Goal: Task Accomplishment & Management: Complete application form

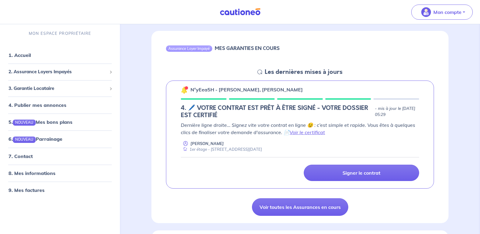
scroll to position [61, 0]
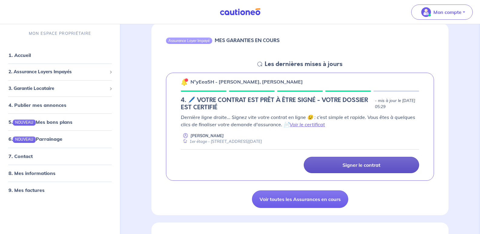
click at [355, 166] on p "Signer le contrat" at bounding box center [361, 165] width 38 height 6
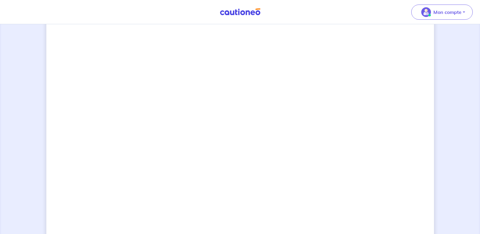
scroll to position [433, 0]
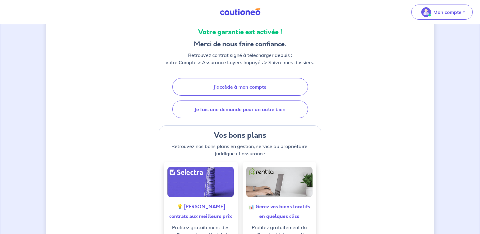
scroll to position [121, 0]
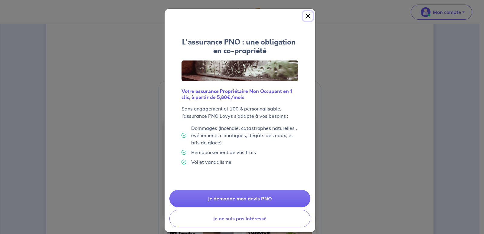
click at [305, 16] on button "Close" at bounding box center [308, 16] width 10 height 10
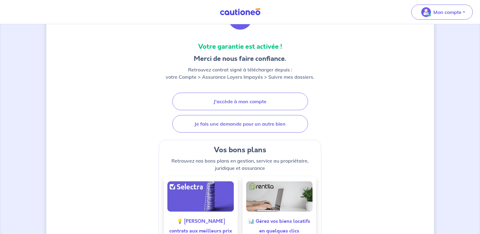
scroll to position [61, 0]
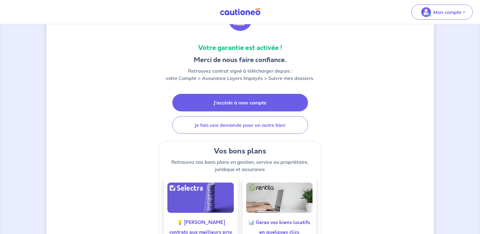
click at [239, 101] on link "J'accède à mon compte" at bounding box center [240, 103] width 136 height 18
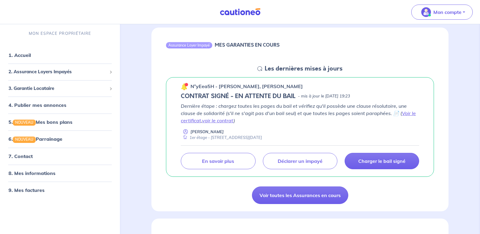
scroll to position [61, 0]
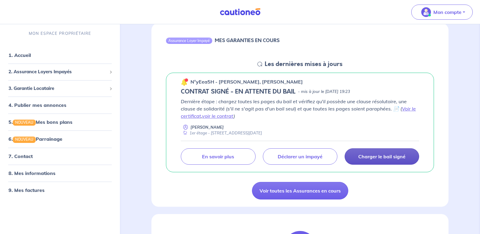
click at [375, 155] on p "Charger le bail signé" at bounding box center [381, 156] width 47 height 6
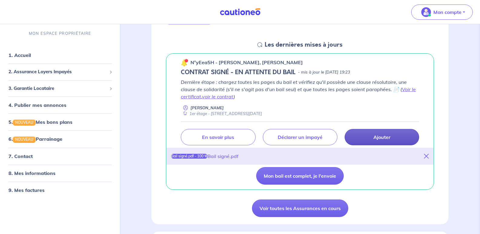
scroll to position [91, 0]
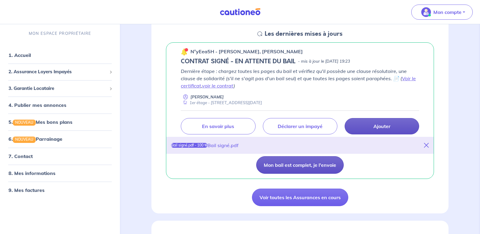
click at [291, 165] on button "Mon bail est complet, je l'envoie" at bounding box center [299, 165] width 87 height 18
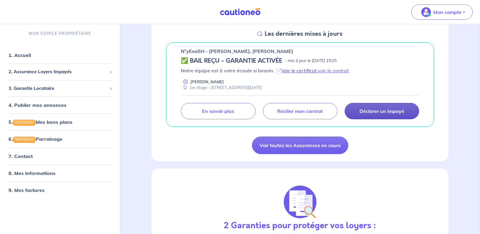
click at [306, 71] on link "Voir le certificat" at bounding box center [298, 71] width 35 height 6
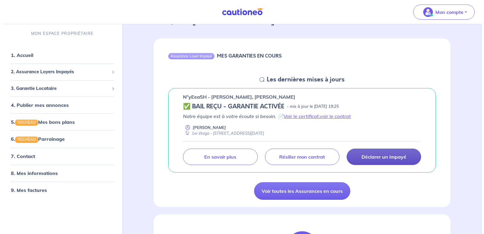
scroll to position [61, 0]
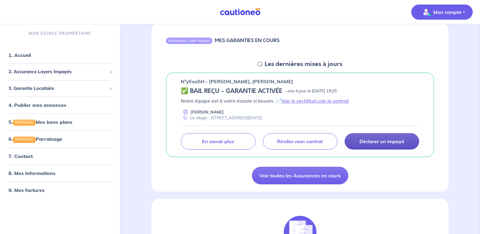
click at [449, 15] on p "Mon compte" at bounding box center [447, 11] width 28 height 7
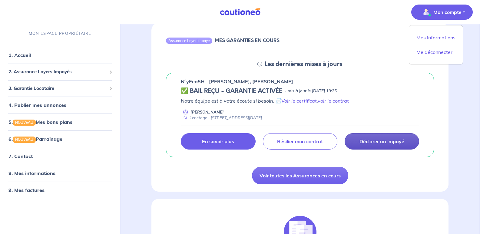
click at [220, 139] on p "En savoir plus" at bounding box center [218, 141] width 32 height 6
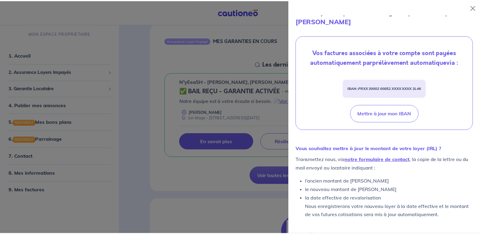
scroll to position [197, 0]
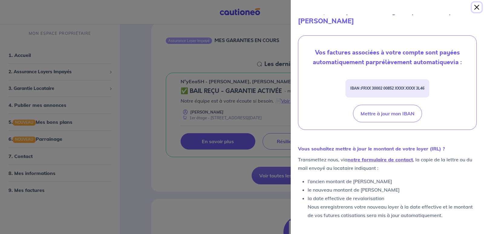
click at [477, 7] on button "Close" at bounding box center [477, 7] width 10 height 10
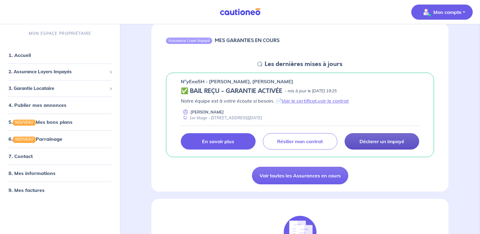
click at [457, 13] on p "Mon compte" at bounding box center [447, 11] width 28 height 7
click at [435, 54] on link "Me déconnecter" at bounding box center [435, 52] width 49 height 10
